Goal: Navigation & Orientation: Find specific page/section

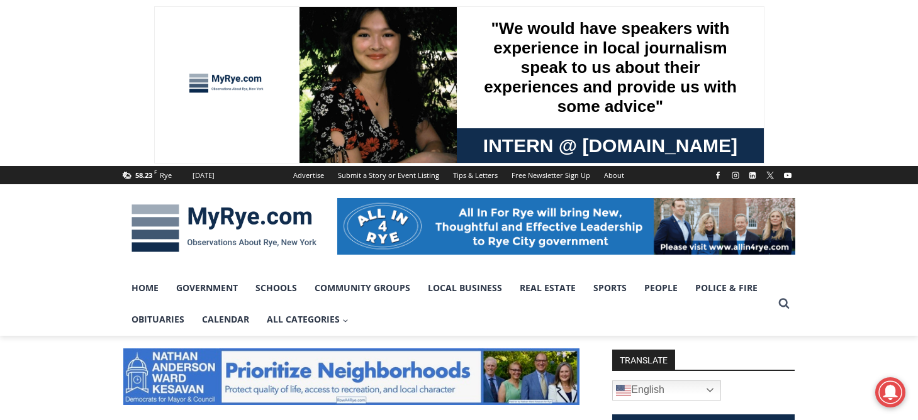
click at [235, 216] on img at bounding box center [223, 228] width 201 height 65
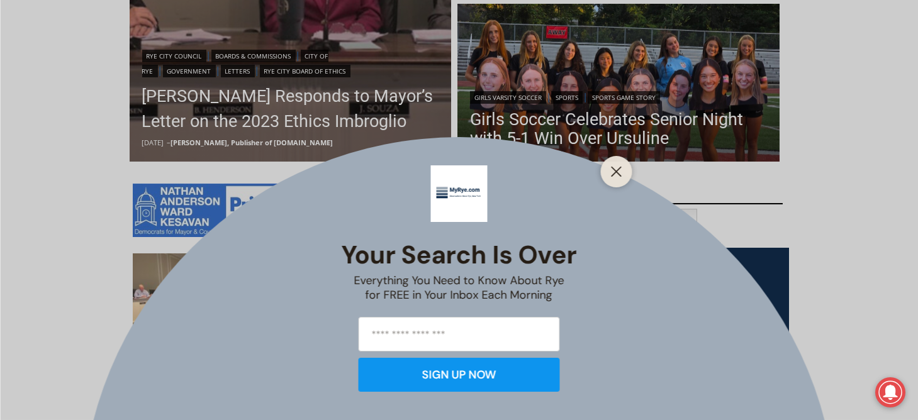
scroll to position [629, 0]
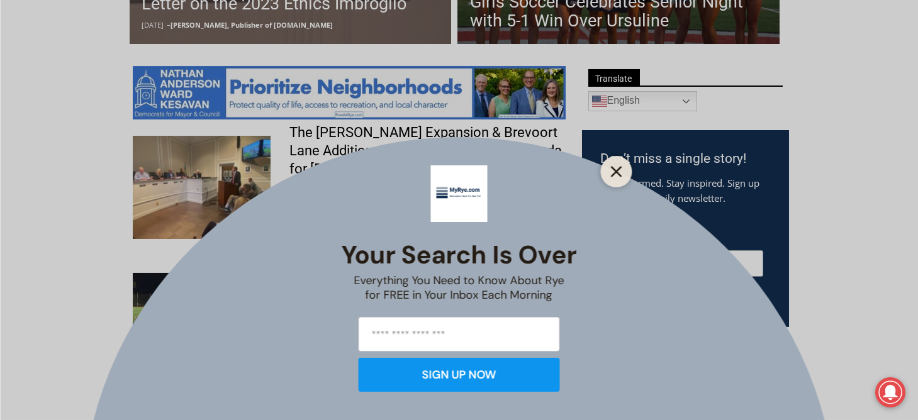
click at [616, 170] on line "Close" at bounding box center [615, 171] width 9 height 9
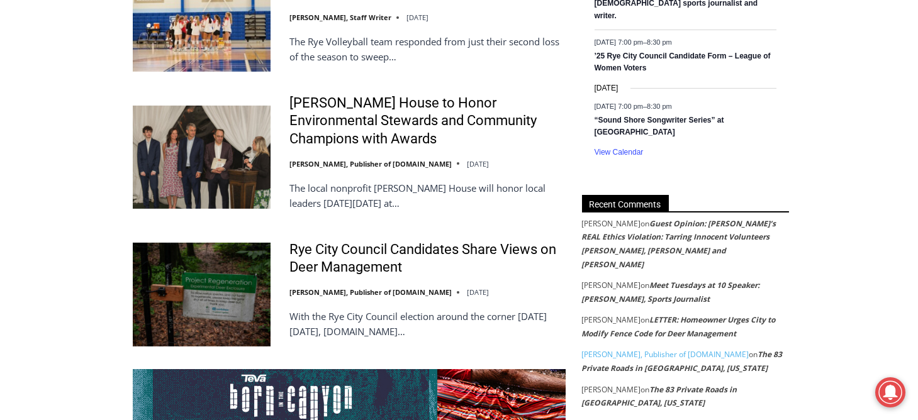
scroll to position [2201, 0]
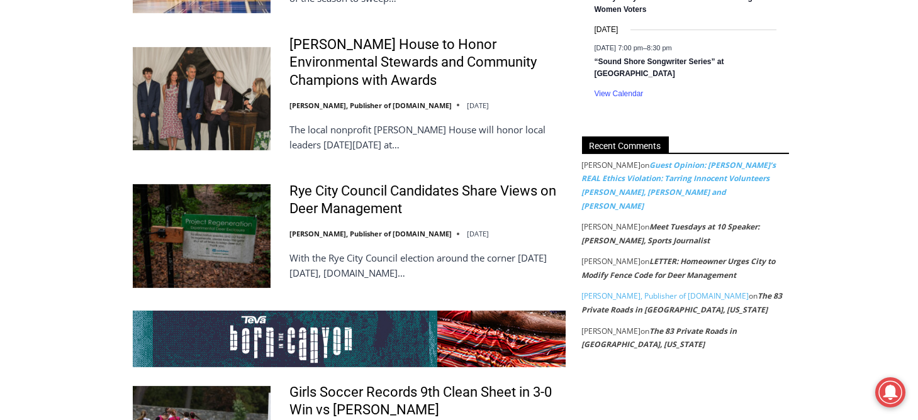
click at [705, 162] on link "Guest Opinion: Rye’s REAL Ethics Violation: Tarring Innocent Volunteers Carolin…" at bounding box center [679, 186] width 194 height 52
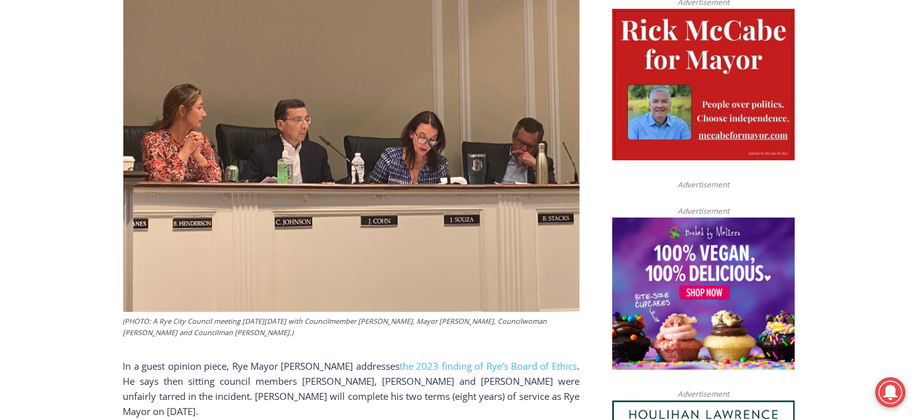
scroll to position [576, 0]
